Goal: Check status: Check status

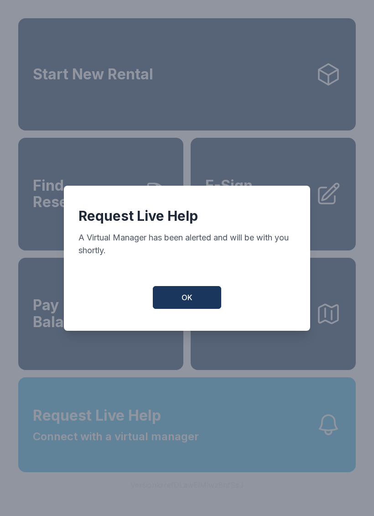
click at [196, 303] on button "OK" at bounding box center [187, 297] width 68 height 23
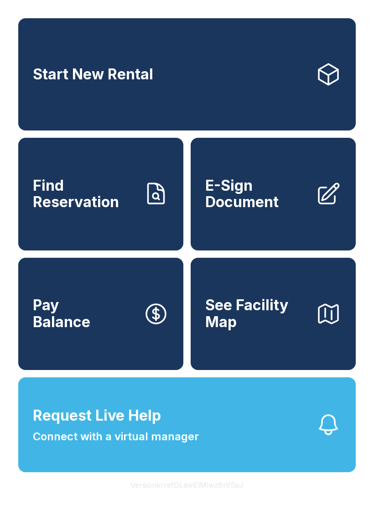
click at [122, 211] on span "Find Reservation" at bounding box center [84, 193] width 103 height 33
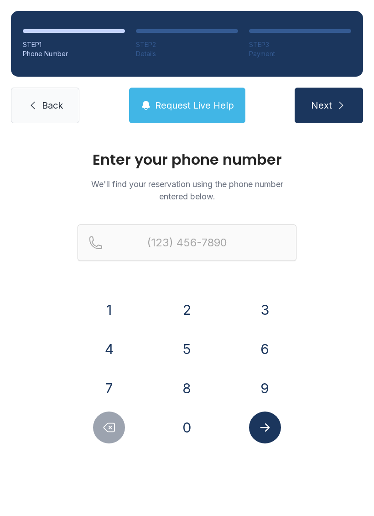
click at [262, 308] on button "3" at bounding box center [265, 310] width 32 height 32
click at [254, 344] on button "6" at bounding box center [265, 349] width 32 height 32
click at [119, 307] on button "1" at bounding box center [109, 310] width 32 height 32
click at [258, 378] on button "9" at bounding box center [265, 388] width 32 height 32
click at [192, 422] on button "0" at bounding box center [187, 427] width 32 height 32
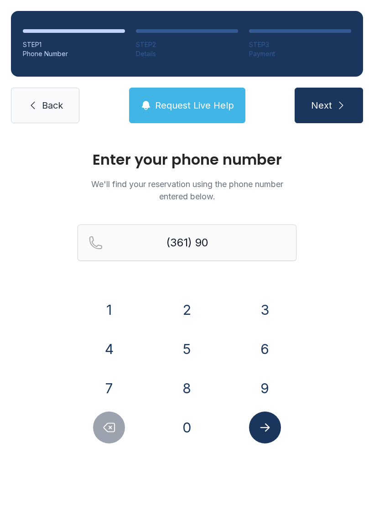
click at [264, 309] on button "3" at bounding box center [265, 310] width 32 height 32
click at [186, 389] on button "8" at bounding box center [187, 388] width 32 height 32
click at [113, 345] on button "4" at bounding box center [109, 349] width 32 height 32
click at [187, 310] on button "2" at bounding box center [187, 310] width 32 height 32
click at [189, 387] on button "8" at bounding box center [187, 388] width 32 height 32
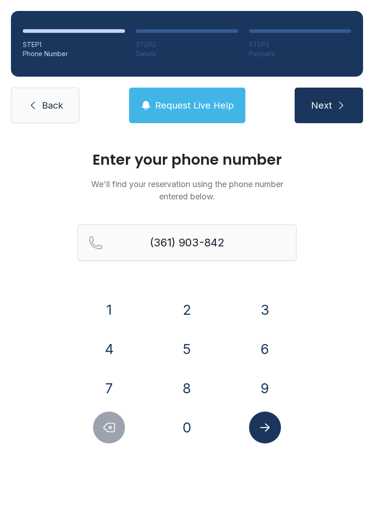
type input "[PHONE_NUMBER]"
click at [270, 440] on button "Submit lookup form" at bounding box center [265, 427] width 32 height 32
